Goal: Contribute content: Add original content to the website for others to see

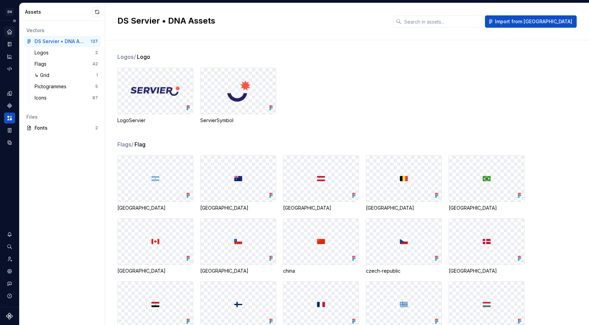
click at [9, 31] on icon "Home" at bounding box center [9, 31] width 4 height 4
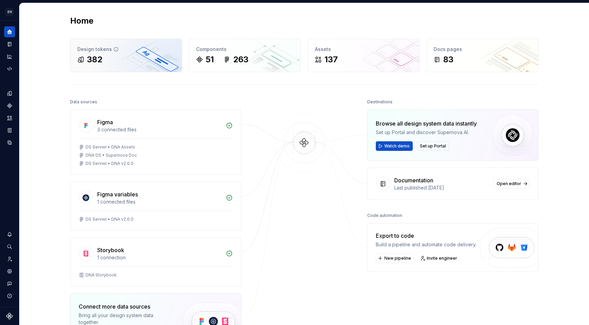
click at [116, 62] on div "382" at bounding box center [126, 59] width 98 height 11
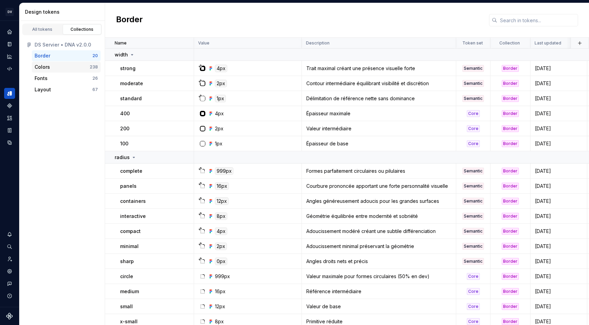
click at [58, 63] on div "Colors 238" at bounding box center [66, 67] width 69 height 11
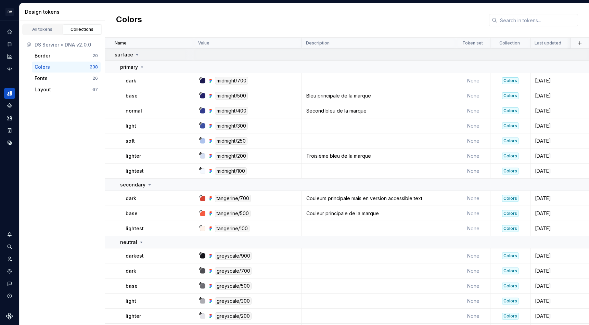
click at [136, 56] on icon at bounding box center [136, 54] width 5 height 5
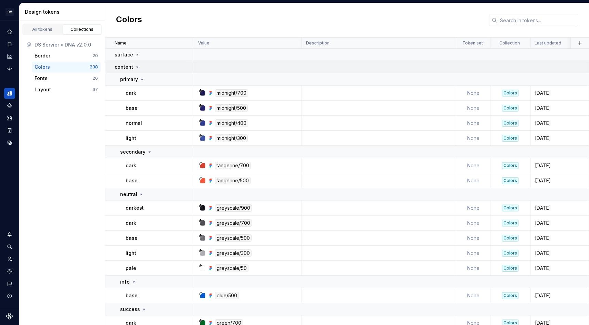
click at [137, 67] on icon at bounding box center [138, 67] width 2 height 1
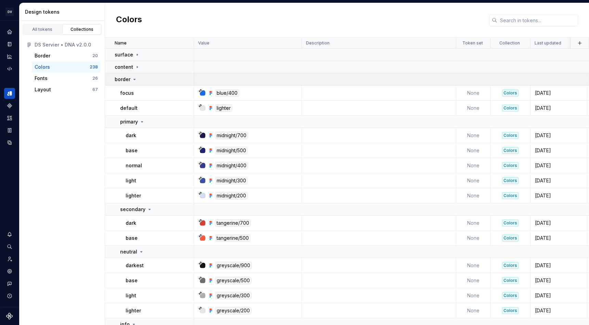
click at [135, 79] on icon at bounding box center [134, 79] width 5 height 5
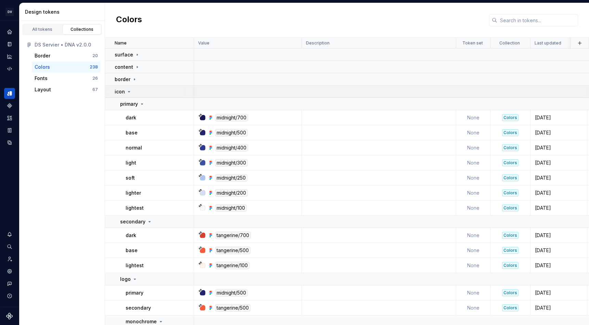
click at [129, 93] on icon at bounding box center [128, 91] width 5 height 5
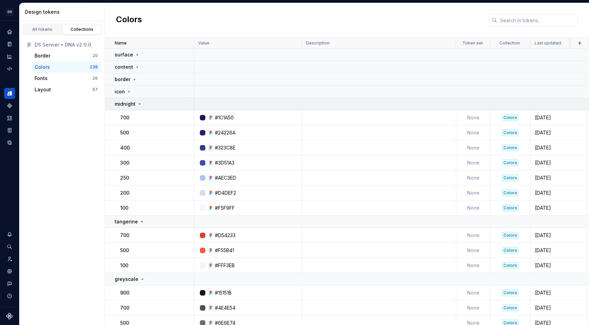
click at [139, 104] on icon at bounding box center [140, 104] width 2 height 1
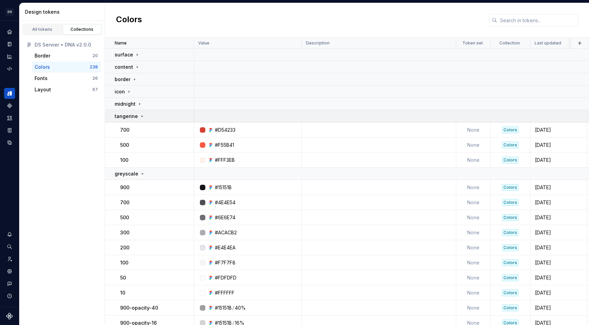
click at [141, 116] on icon at bounding box center [142, 116] width 2 height 1
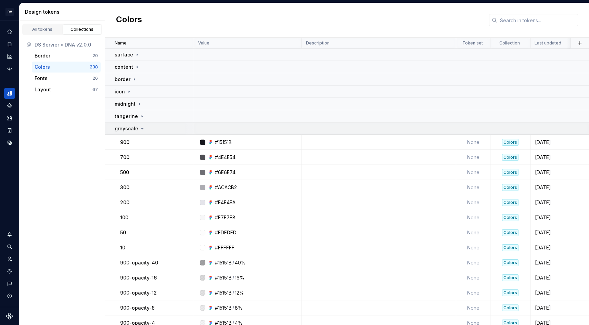
click at [142, 129] on icon at bounding box center [142, 128] width 5 height 5
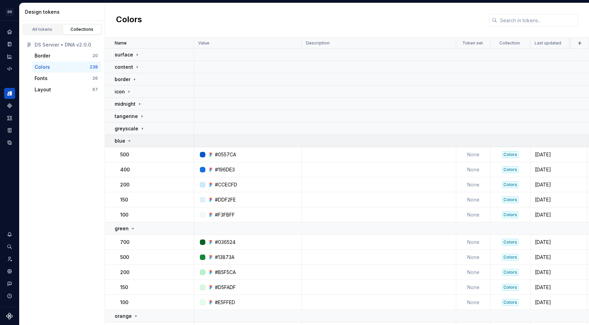
click at [130, 141] on icon at bounding box center [129, 140] width 5 height 5
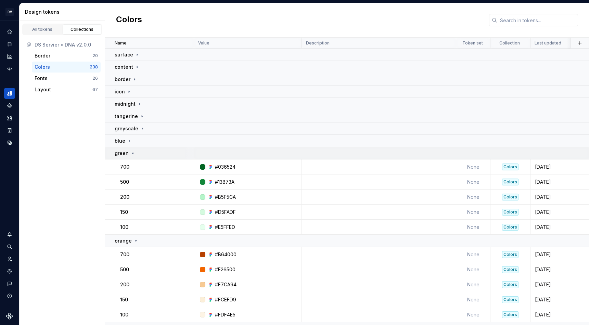
click at [132, 153] on icon at bounding box center [132, 153] width 5 height 5
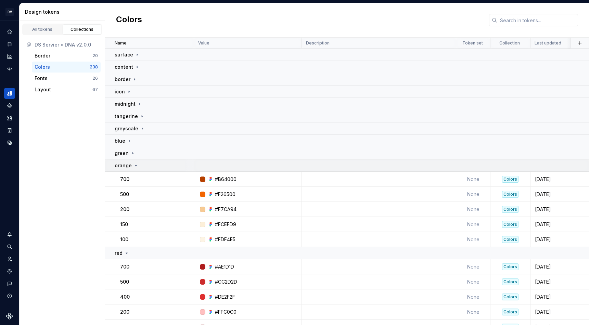
click at [135, 165] on icon at bounding box center [136, 165] width 2 height 1
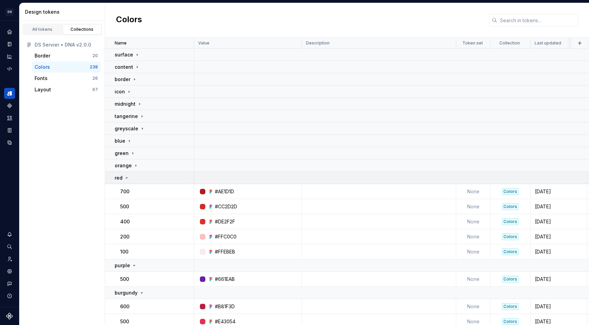
click at [126, 178] on icon at bounding box center [126, 177] width 5 height 5
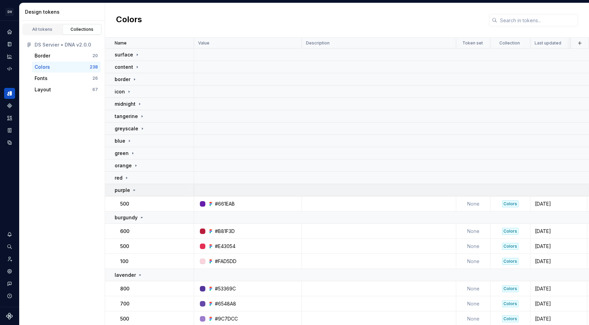
click at [134, 189] on icon at bounding box center [133, 190] width 5 height 5
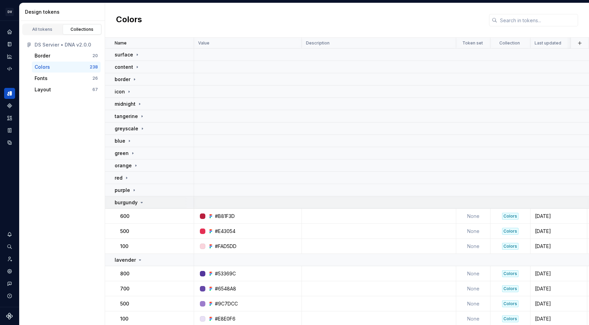
click at [140, 201] on icon at bounding box center [141, 202] width 5 height 5
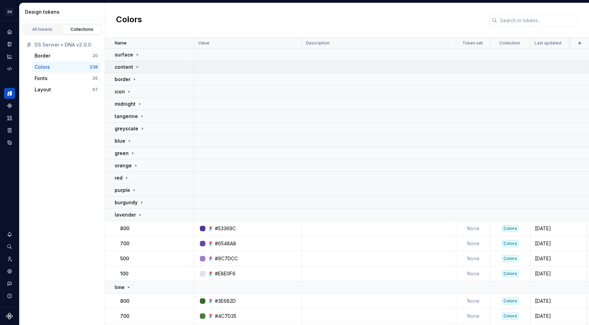
click at [137, 66] on icon at bounding box center [137, 67] width 1 height 2
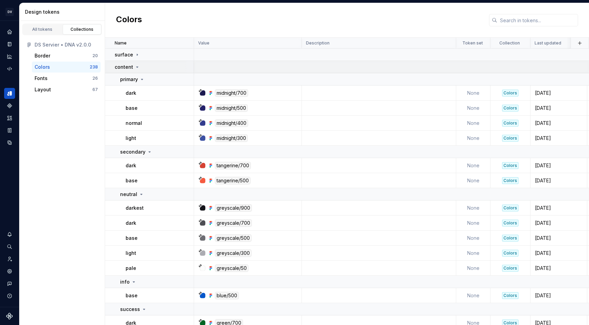
click at [137, 67] on icon at bounding box center [138, 67] width 2 height 1
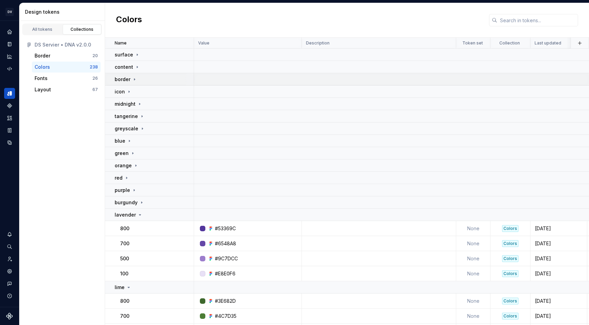
click at [135, 79] on icon at bounding box center [134, 79] width 5 height 5
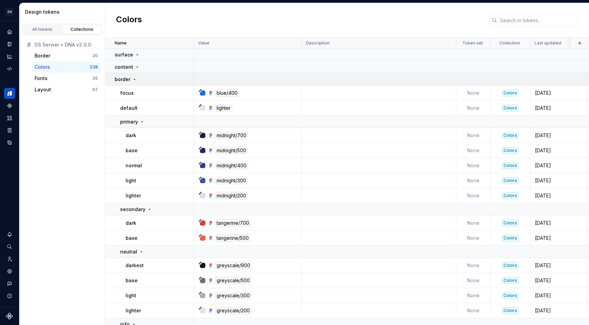
click at [135, 79] on icon at bounding box center [134, 79] width 5 height 5
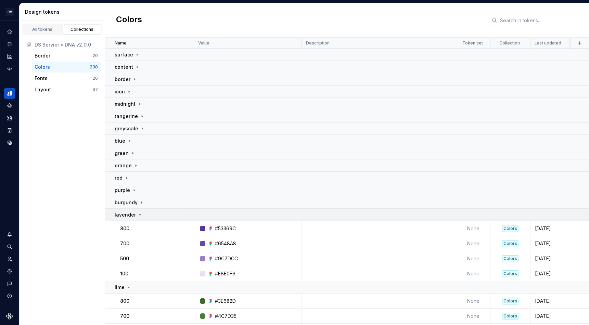
click at [140, 215] on icon at bounding box center [139, 214] width 5 height 5
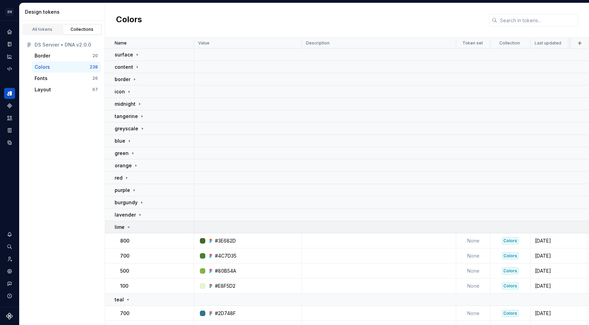
click at [129, 228] on icon at bounding box center [128, 226] width 5 height 5
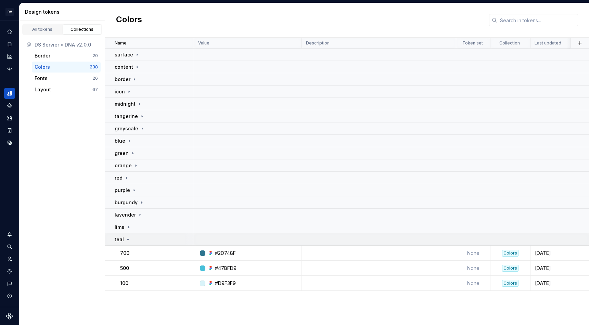
click at [129, 241] on icon at bounding box center [127, 239] width 5 height 5
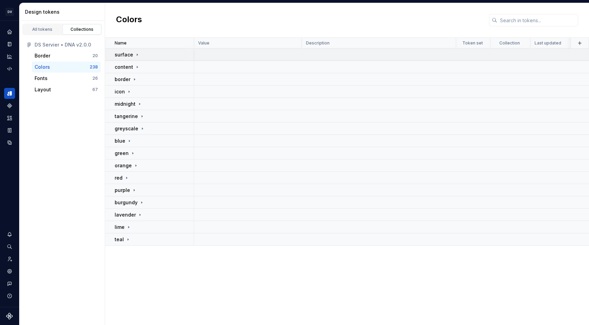
click at [136, 56] on icon at bounding box center [136, 54] width 5 height 5
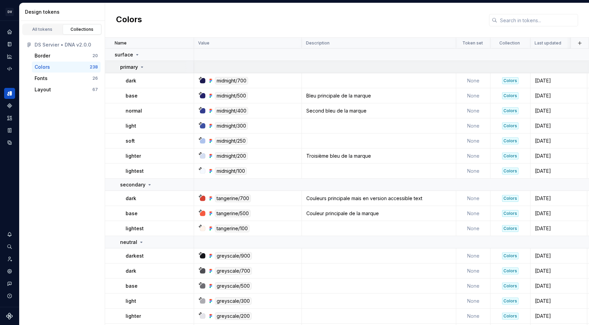
click at [142, 66] on icon at bounding box center [141, 66] width 5 height 5
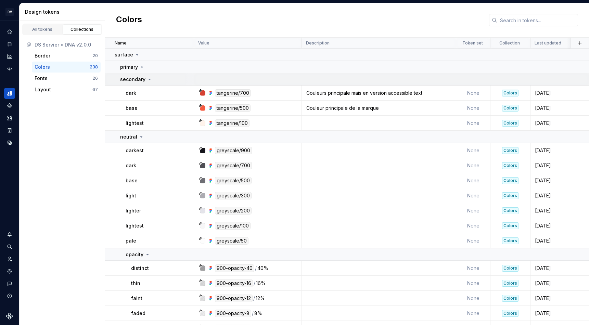
click at [149, 80] on icon at bounding box center [150, 79] width 2 height 1
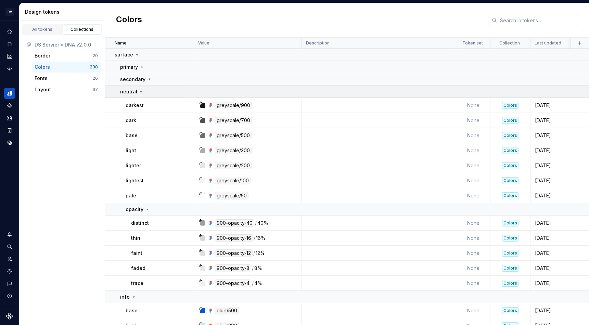
click at [141, 91] on icon at bounding box center [141, 91] width 5 height 5
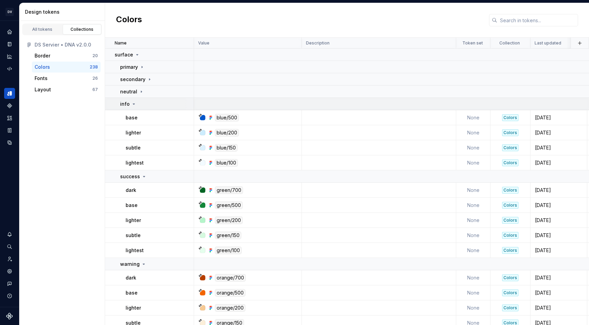
click at [133, 104] on icon at bounding box center [133, 103] width 5 height 5
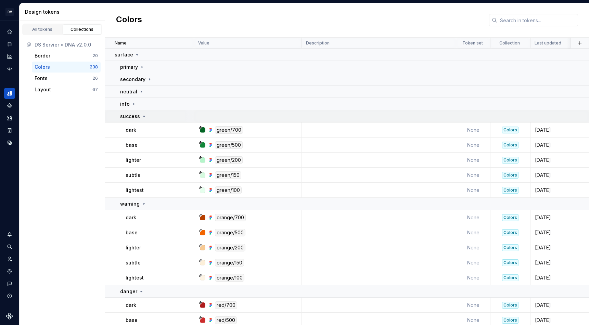
click at [144, 116] on icon at bounding box center [144, 116] width 2 height 1
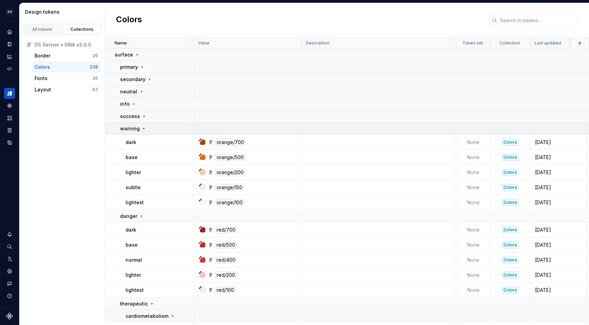
click at [143, 129] on icon at bounding box center [143, 128] width 5 height 5
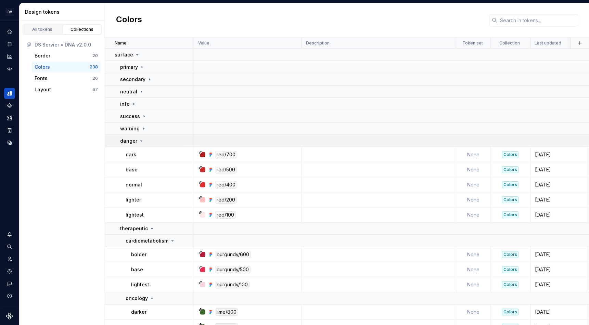
click at [141, 142] on icon at bounding box center [141, 140] width 5 height 5
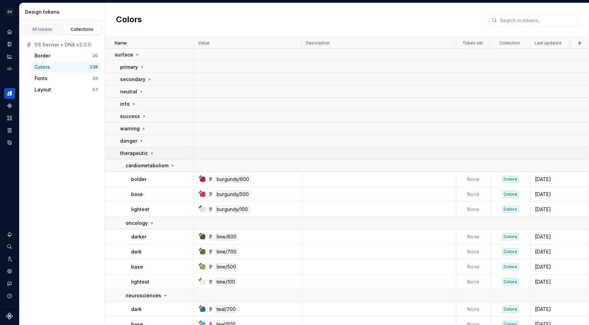
click at [150, 154] on icon at bounding box center [151, 153] width 5 height 5
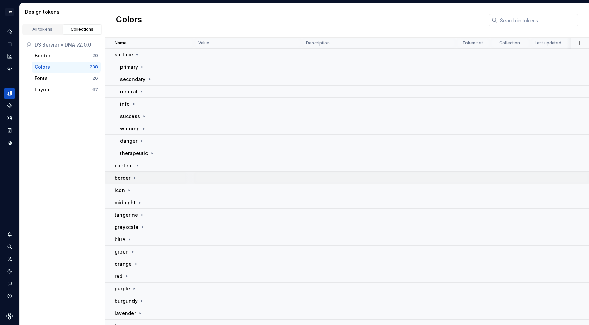
click at [134, 180] on icon at bounding box center [134, 177] width 5 height 5
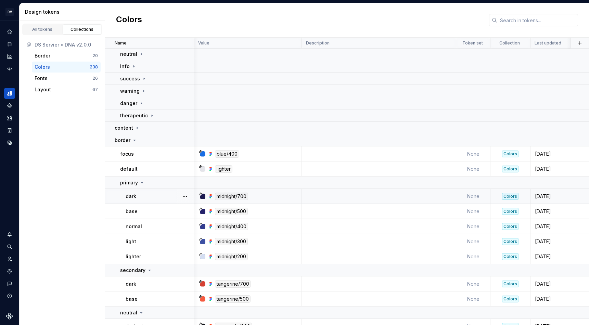
scroll to position [38, 0]
click at [201, 193] on icon at bounding box center [200, 194] width 2 height 2
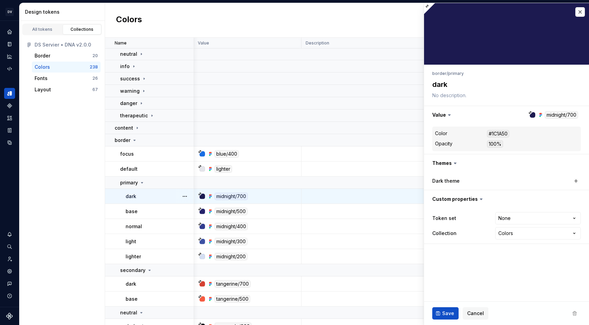
click at [204, 198] on div at bounding box center [202, 196] width 5 height 5
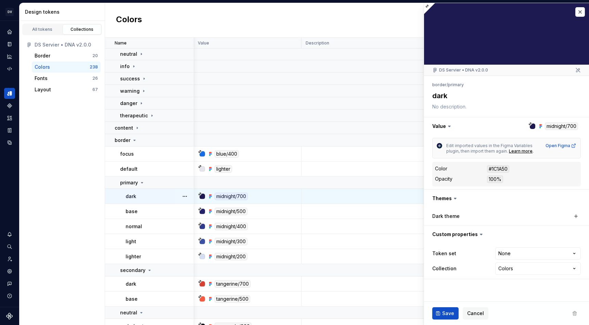
type textarea "*"
click at [580, 13] on button "button" at bounding box center [580, 12] width 10 height 10
